Goal: Task Accomplishment & Management: Manage account settings

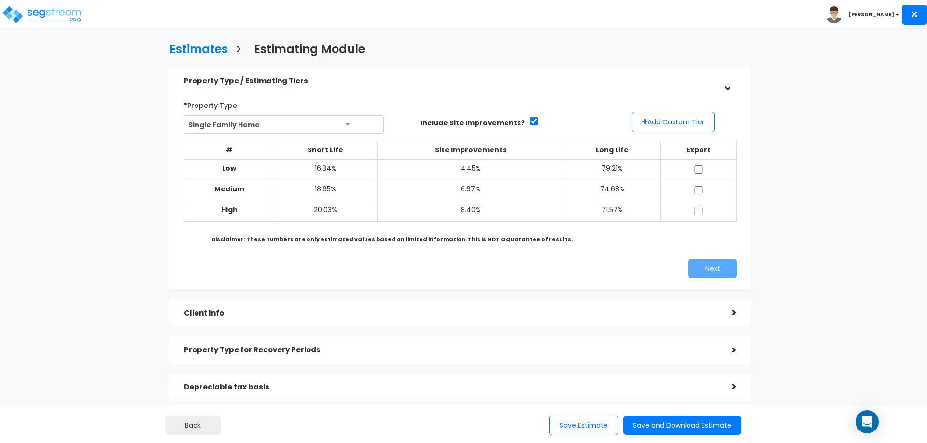
click at [878, 18] on li "[PERSON_NAME]" at bounding box center [875, 15] width 101 height 20
click at [891, 14] on b "[PERSON_NAME]" at bounding box center [870, 14] width 45 height 7
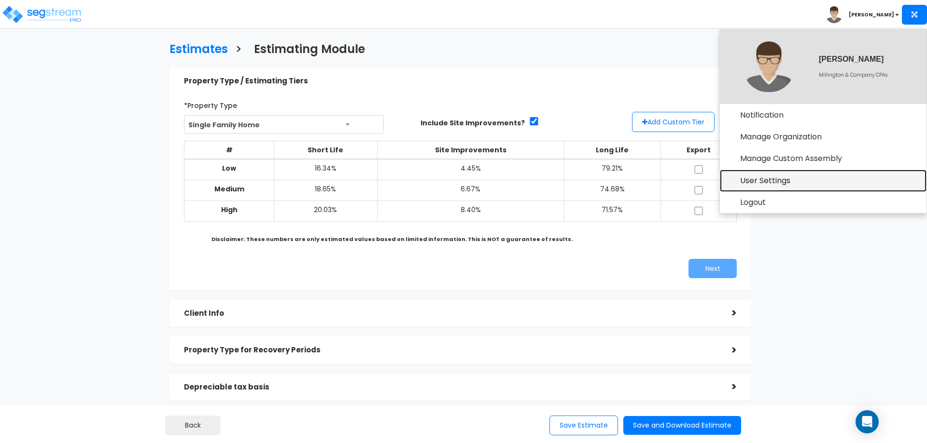
click at [768, 178] on link "User Settings" at bounding box center [823, 181] width 207 height 22
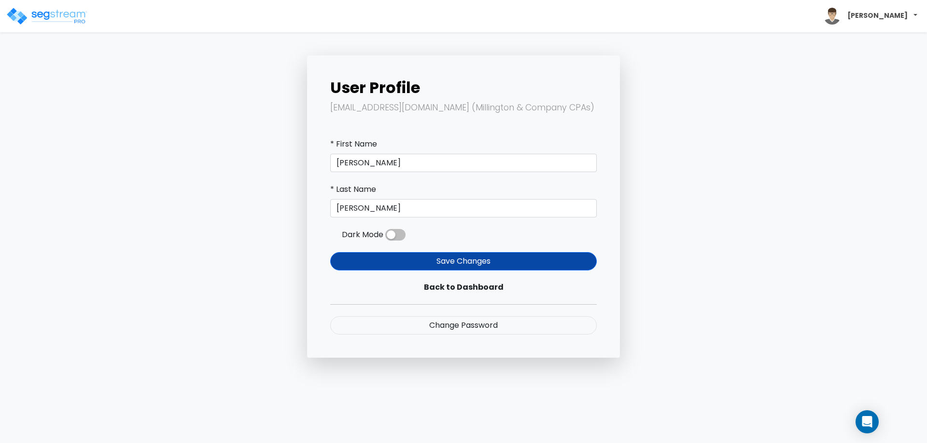
click at [895, 12] on b "[PERSON_NAME]" at bounding box center [877, 16] width 60 height 10
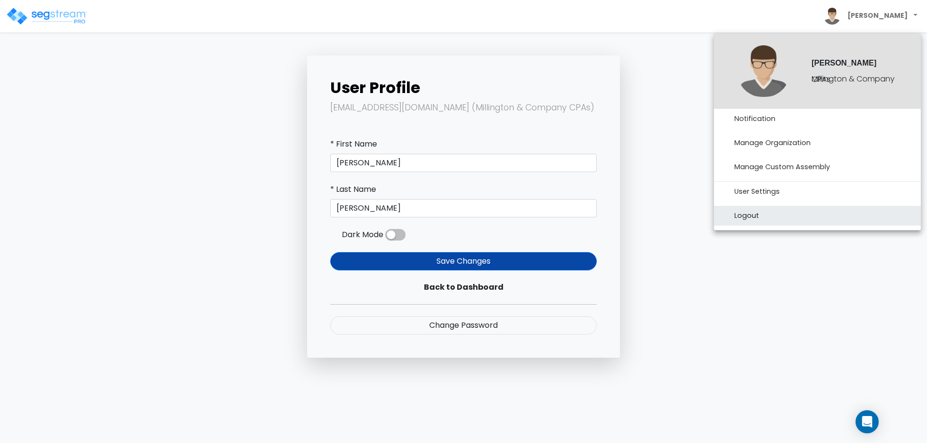
click at [742, 212] on link "Logout" at bounding box center [817, 216] width 207 height 20
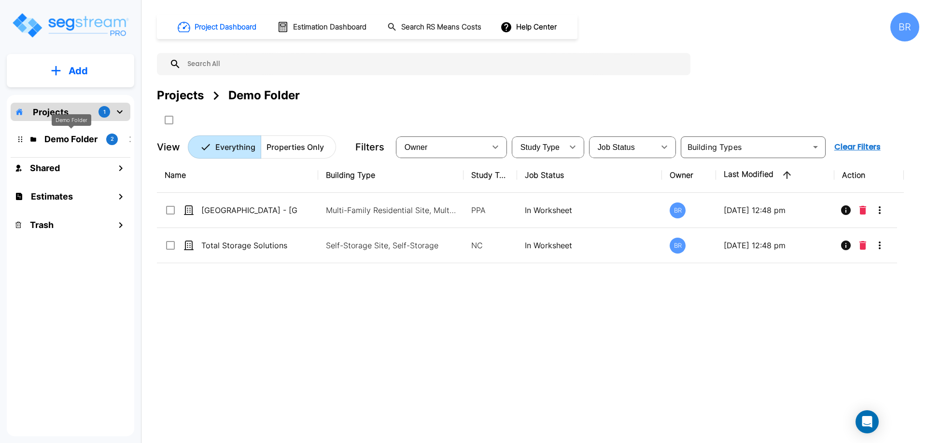
click at [59, 140] on p "Demo Folder" at bounding box center [71, 139] width 54 height 13
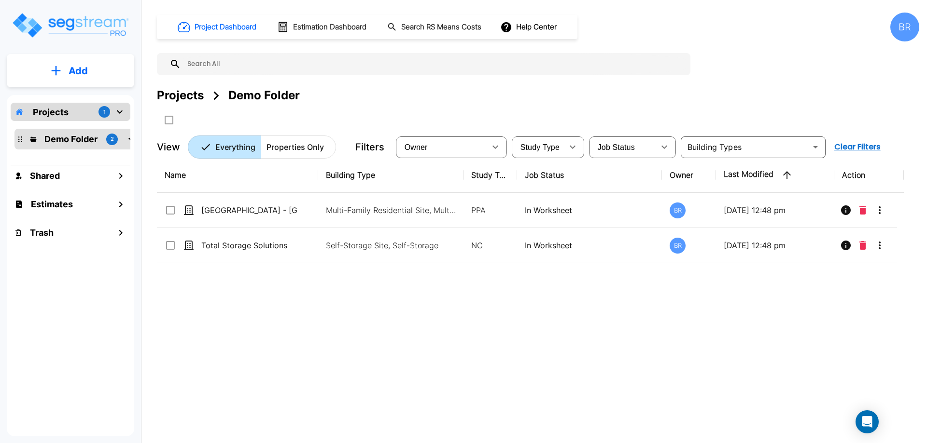
click at [66, 112] on p "Projects" at bounding box center [51, 112] width 36 height 13
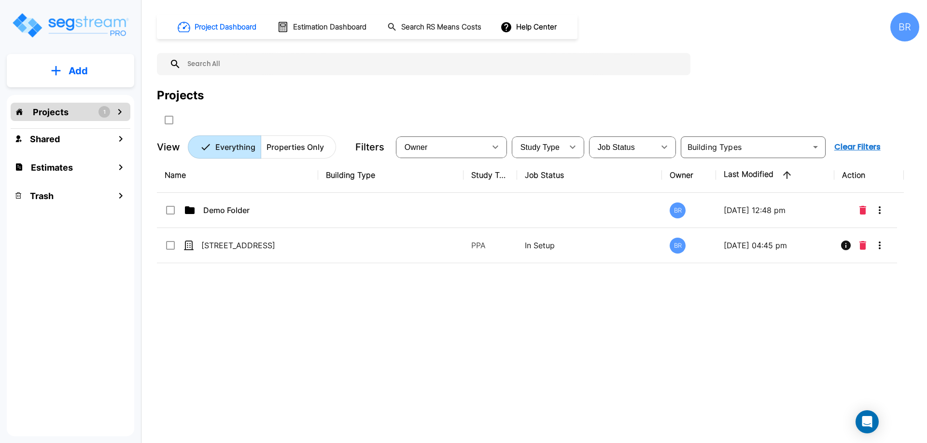
click at [66, 112] on p "Projects" at bounding box center [51, 112] width 36 height 13
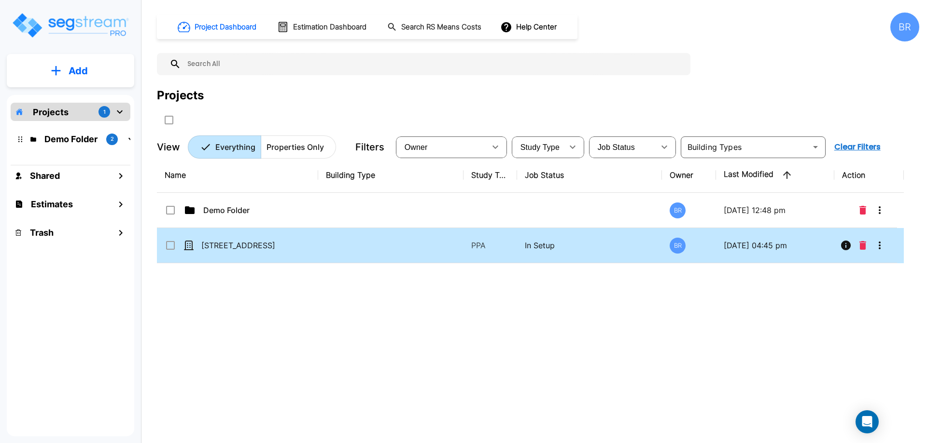
click at [230, 239] on td "13013 W Persimmon Ln" at bounding box center [237, 245] width 161 height 35
click at [236, 319] on div "Name Building Type Study Type Job Status Owner Last Modified Action Demo Folder…" at bounding box center [530, 295] width 747 height 275
click at [289, 326] on div "Name Building Type Study Type Job Status Owner Last Modified Action Demo Folder…" at bounding box center [530, 295] width 747 height 275
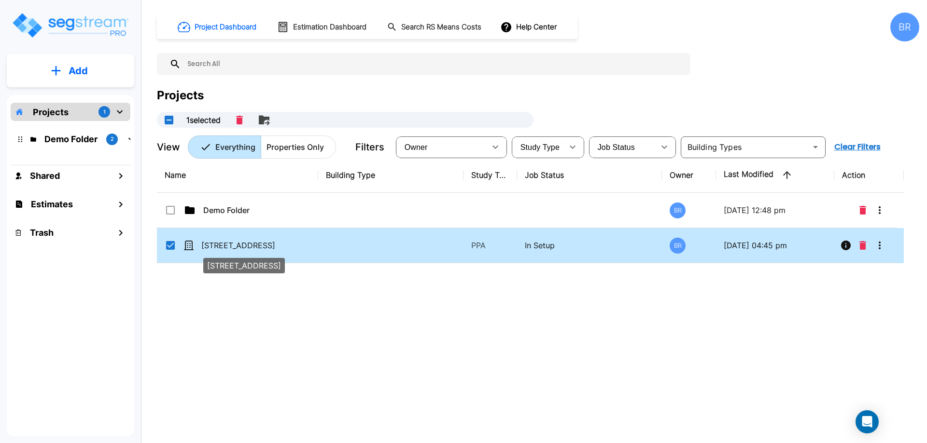
click at [256, 245] on p "13013 W Persimmon Ln" at bounding box center [249, 246] width 97 height 12
click at [236, 244] on p "13013 W Persimmon Ln" at bounding box center [249, 246] width 97 height 12
checkbox input "false"
click at [236, 244] on p "13013 W Persimmon Ln" at bounding box center [249, 246] width 97 height 12
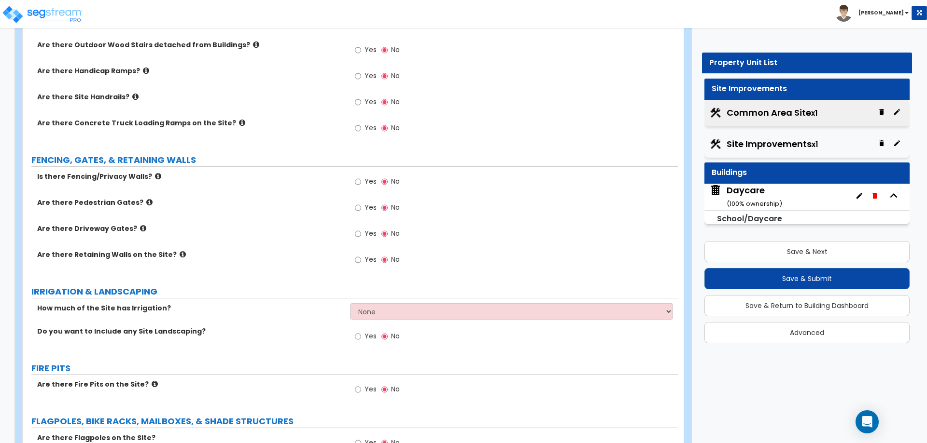
scroll to position [820, 0]
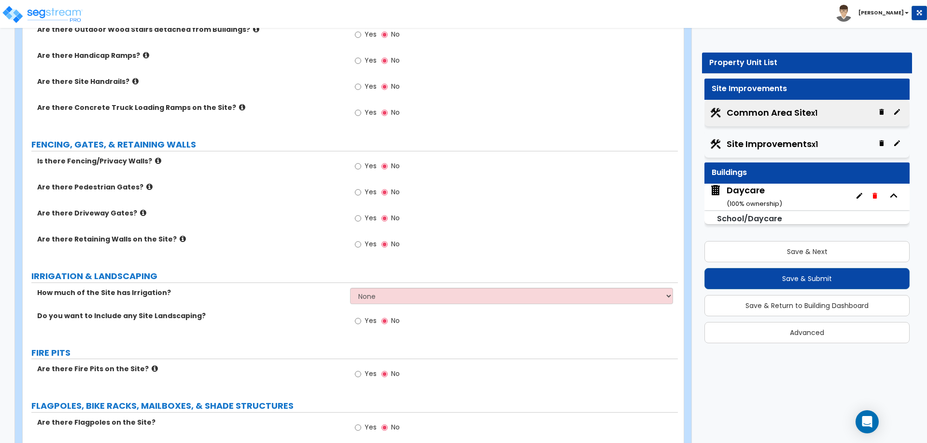
click at [887, 9] on span "[PERSON_NAME]" at bounding box center [873, 12] width 76 height 8
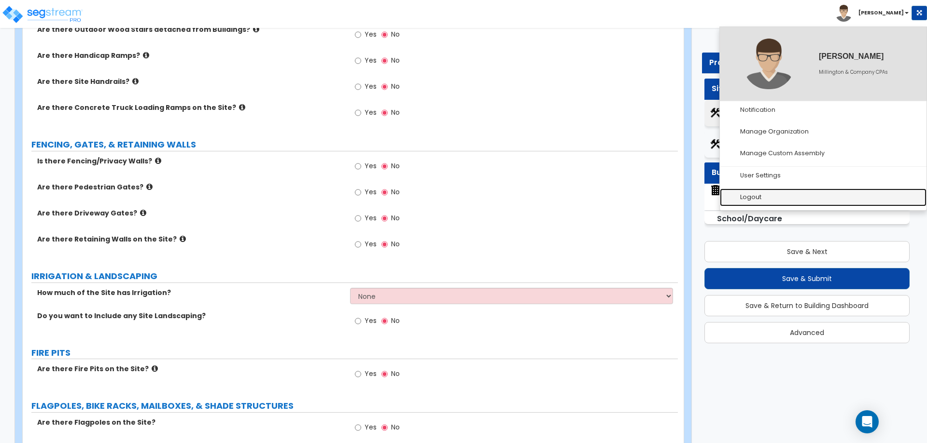
click at [743, 193] on link "Logout" at bounding box center [823, 198] width 207 height 18
